Goal: Information Seeking & Learning: Learn about a topic

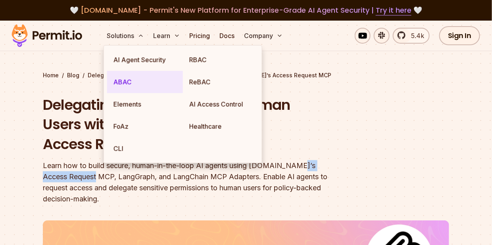
click at [134, 85] on link "ABAC" at bounding box center [145, 82] width 76 height 22
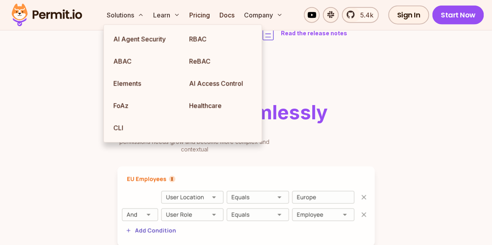
scroll to position [264, 0]
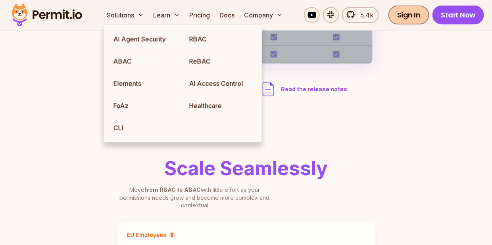
click at [401, 17] on link "Sign In" at bounding box center [408, 15] width 41 height 19
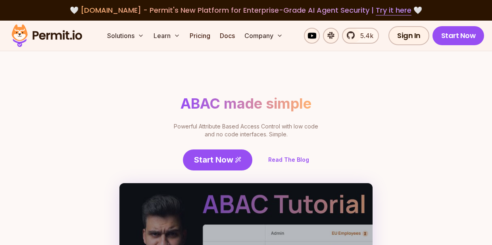
scroll to position [264, 0]
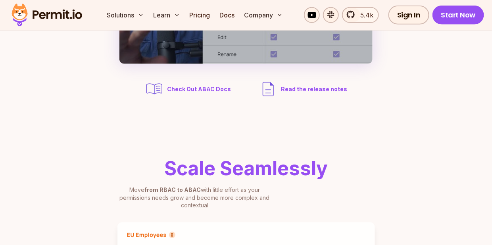
click at [375, 16] on link "5.4k" at bounding box center [360, 15] width 37 height 16
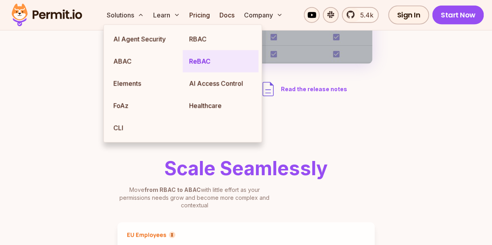
click at [203, 62] on link "ReBAC" at bounding box center [221, 61] width 76 height 22
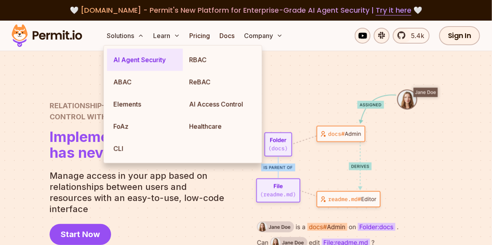
click at [129, 62] on link "AI Agent Security" at bounding box center [145, 60] width 76 height 22
